Goal: Information Seeking & Learning: Understand process/instructions

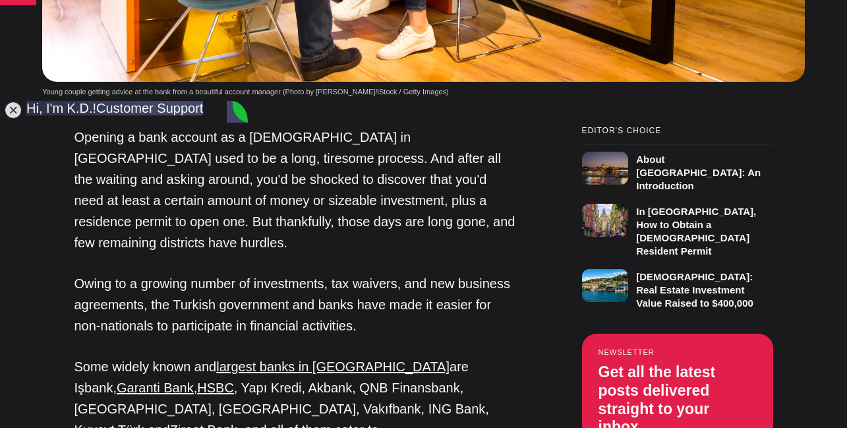
click at [241, 115] on jdiv at bounding box center [237, 112] width 21 height 22
click at [319, 166] on p "Opening a bank account as a [DEMOGRAPHIC_DATA] in [GEOGRAPHIC_DATA] used to be …" at bounding box center [294, 190] width 441 height 127
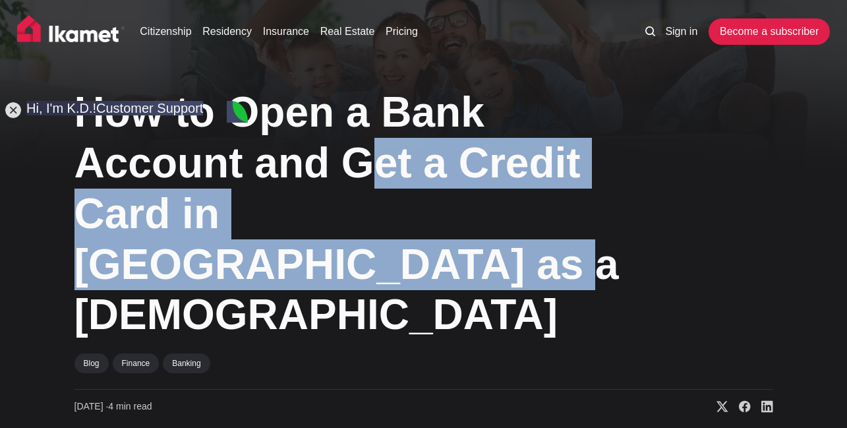
drag, startPoint x: 344, startPoint y: 267, endPoint x: 348, endPoint y: 173, distance: 93.6
click at [349, 170] on h1 "How to Open a Bank Account and Get a Credit Card in [GEOGRAPHIC_DATA] as a [DEM…" at bounding box center [350, 213] width 553 height 253
click at [455, 225] on h1 "How to Open a Bank Account and Get a Credit Card in [GEOGRAPHIC_DATA] as a [DEM…" at bounding box center [350, 213] width 553 height 253
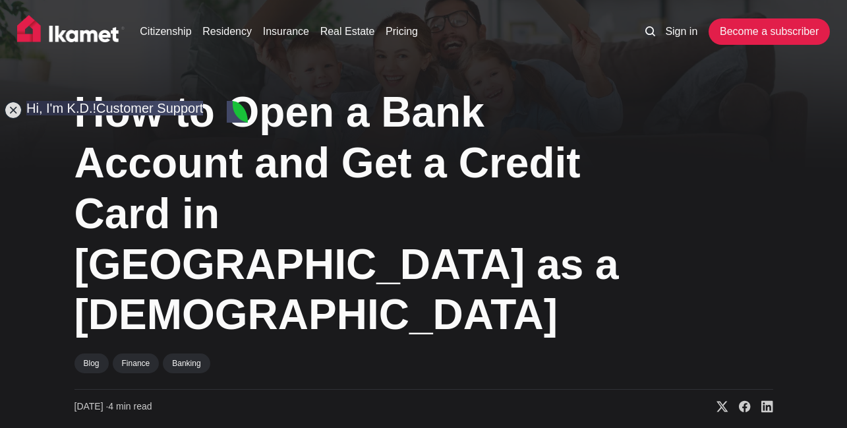
click at [471, 236] on h1 "How to Open a Bank Account and Get a Credit Card in [GEOGRAPHIC_DATA] as a [DEM…" at bounding box center [350, 213] width 553 height 253
click at [17, 117] on jdiv at bounding box center [13, 110] width 18 height 18
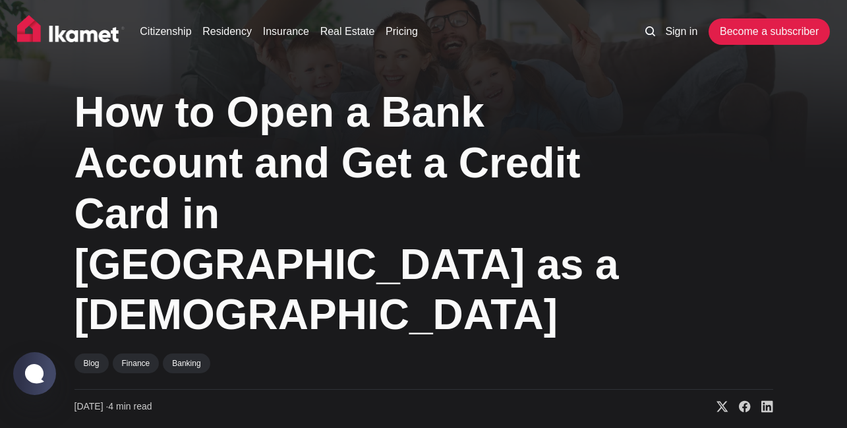
click at [422, 262] on h1 "How to Open a Bank Account and Get a Credit Card in [GEOGRAPHIC_DATA] as a [DEM…" at bounding box center [350, 213] width 553 height 253
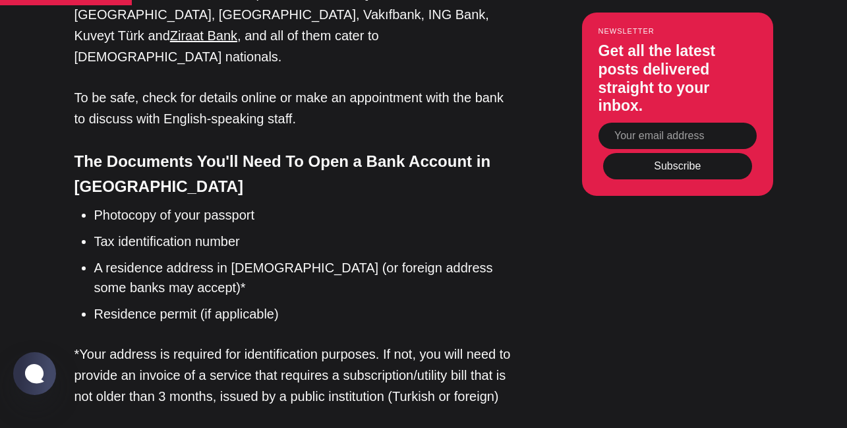
scroll to position [1186, 0]
